Goal: Task Accomplishment & Management: Use online tool/utility

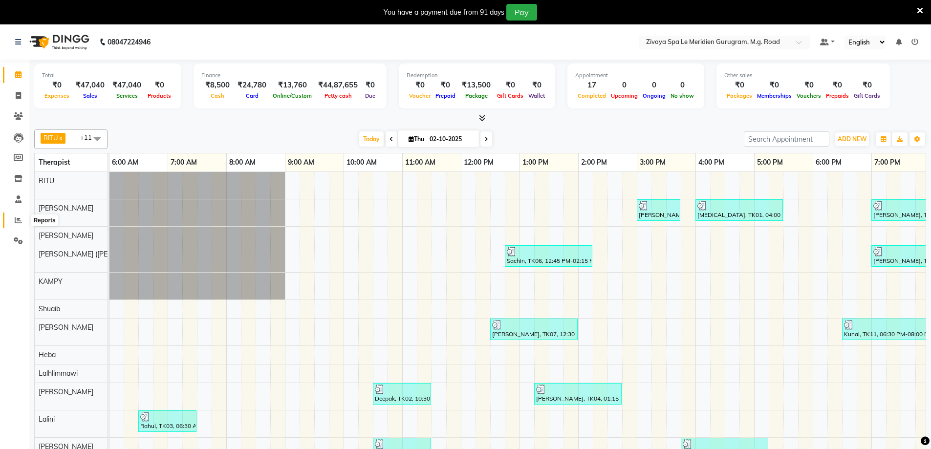
click at [24, 220] on span at bounding box center [18, 220] width 17 height 11
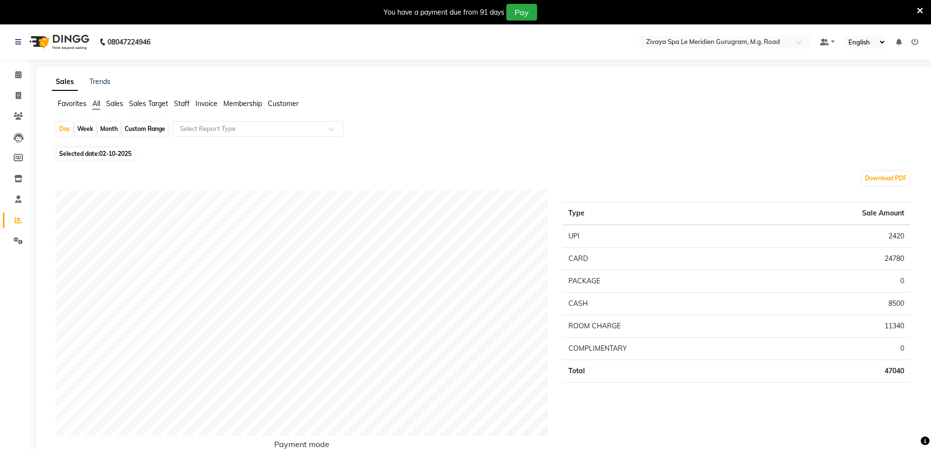
click at [149, 103] on span "Sales Target" at bounding box center [148, 103] width 39 height 9
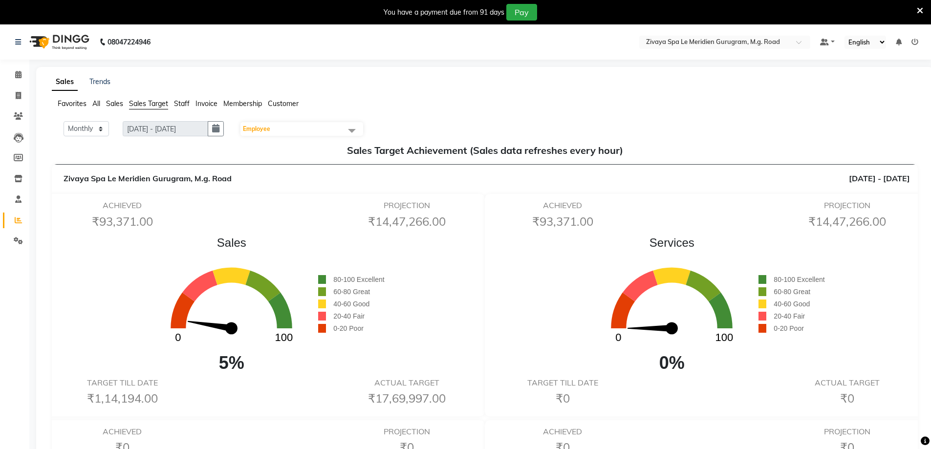
click at [182, 108] on li "Staff" at bounding box center [182, 104] width 16 height 10
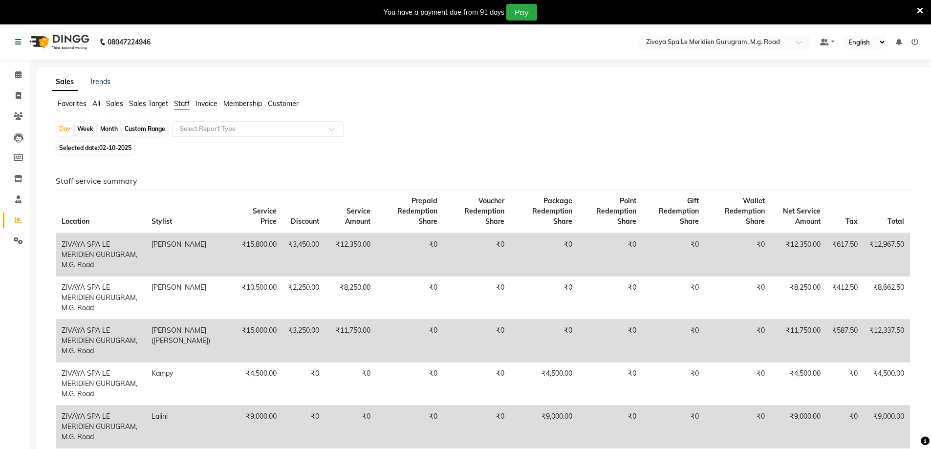
click at [250, 134] on div "Select Report Type" at bounding box center [257, 129] width 171 height 16
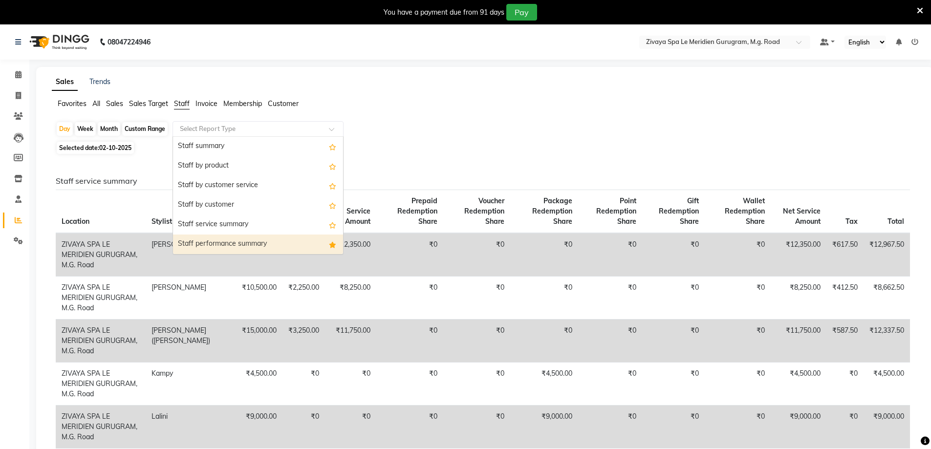
click at [243, 249] on div "Staff performance summary" at bounding box center [258, 244] width 170 height 20
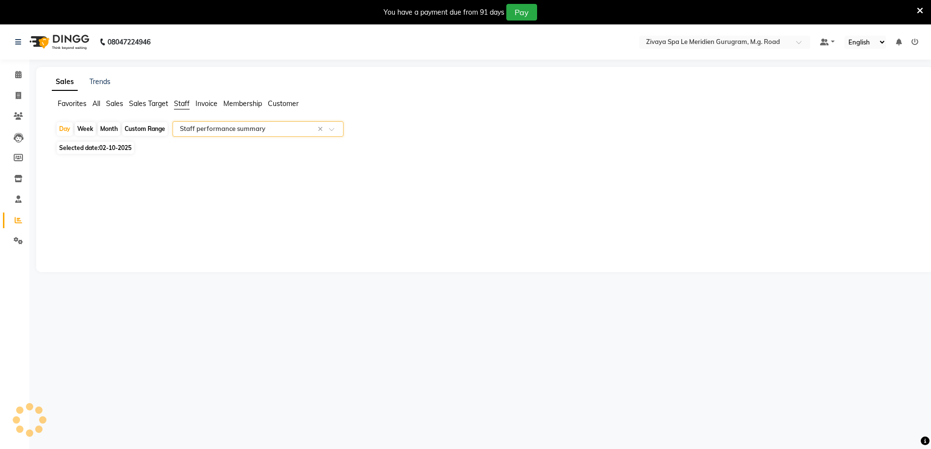
select select "full_report"
select select "pdf"
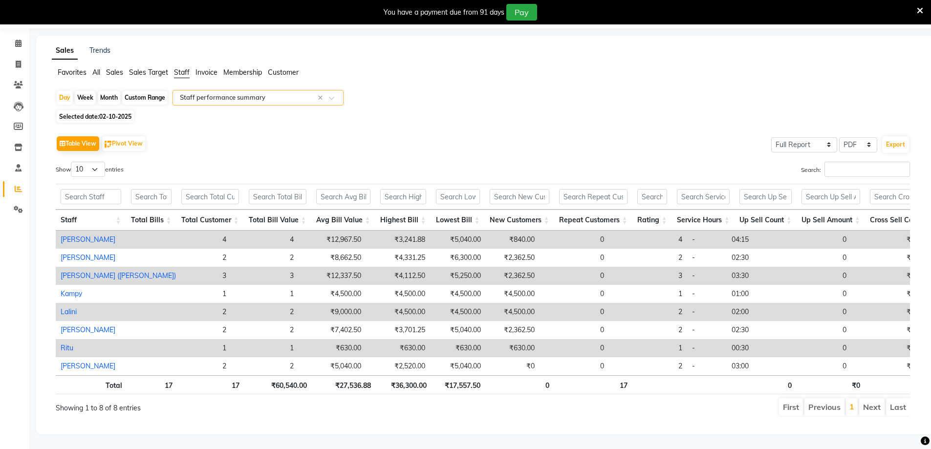
scroll to position [46, 0]
click at [874, 399] on li "Next" at bounding box center [871, 407] width 25 height 18
click at [854, 402] on link "1" at bounding box center [851, 407] width 5 height 10
click at [18, 37] on link "Calendar" at bounding box center [14, 44] width 23 height 16
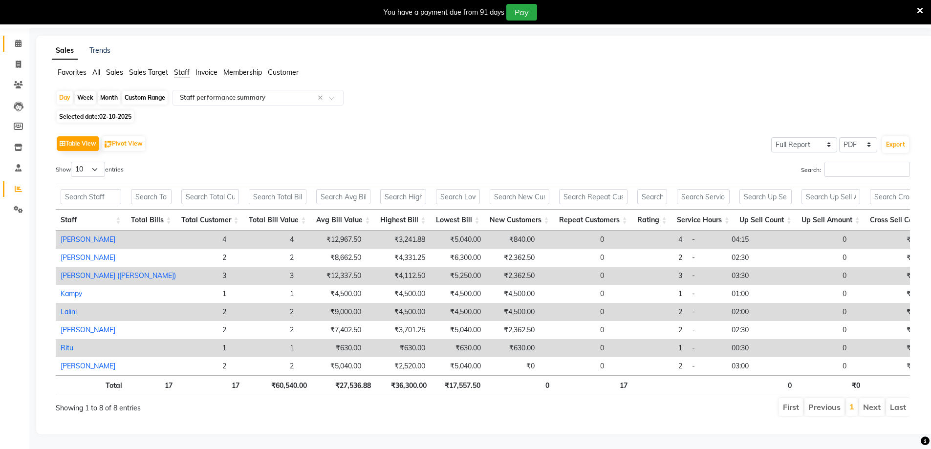
scroll to position [24, 0]
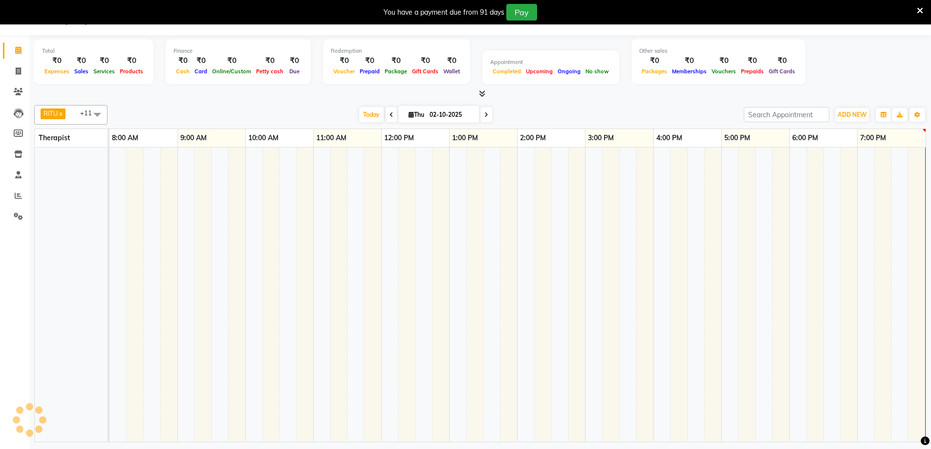
click at [19, 32] on nav "08047224946 Select Location × Zivaya Spa Le Meridien Gurugram, M.g. Road Defaul…" at bounding box center [465, 17] width 931 height 35
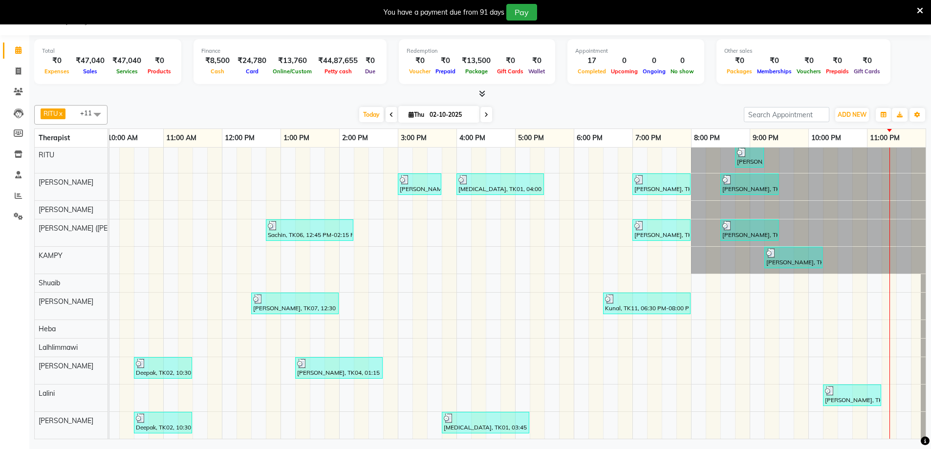
scroll to position [9, 598]
click at [16, 191] on span at bounding box center [18, 195] width 17 height 11
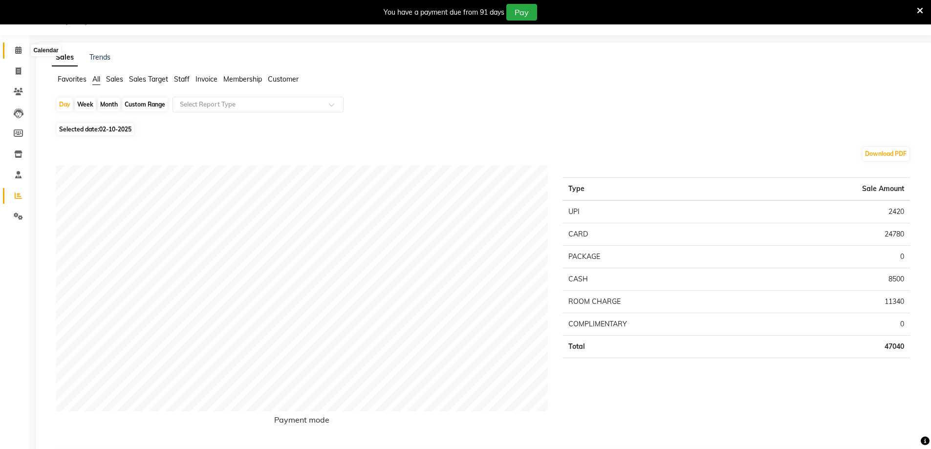
click at [19, 53] on icon at bounding box center [18, 49] width 6 height 7
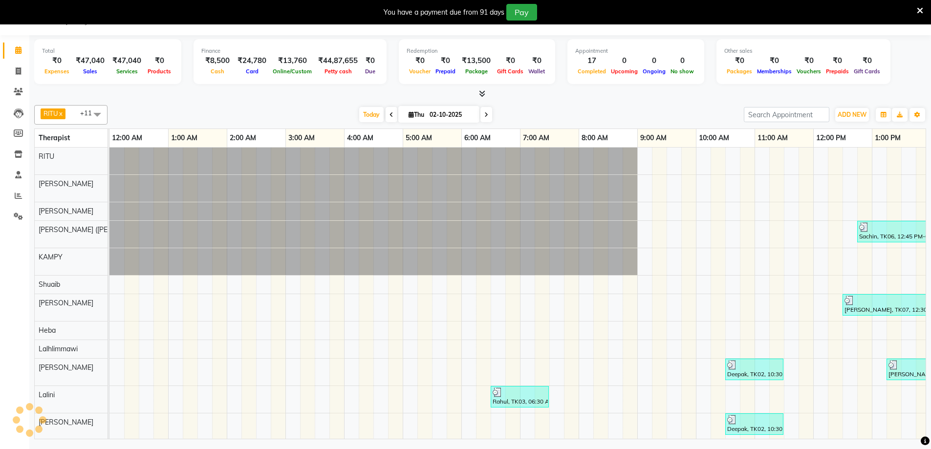
scroll to position [0, 591]
